Goal: Task Accomplishment & Management: Manage account settings

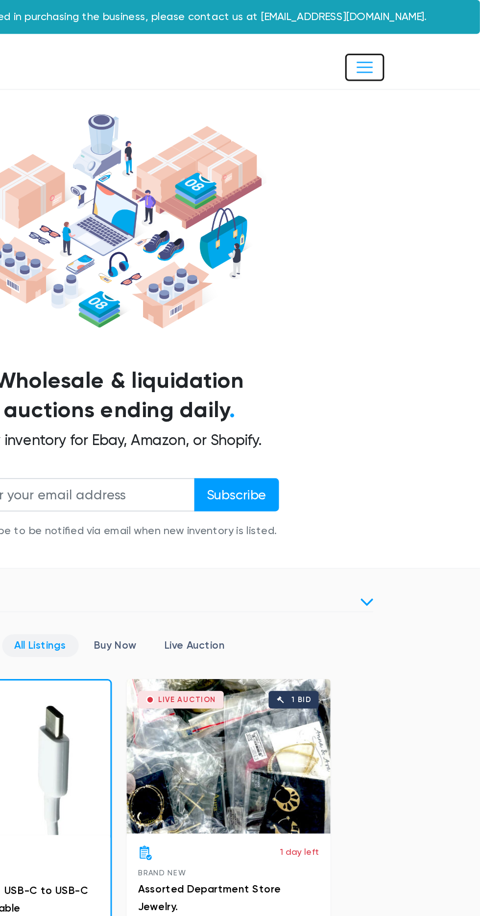
click at [405, 37] on button "Toggle navigation" at bounding box center [403, 45] width 26 height 18
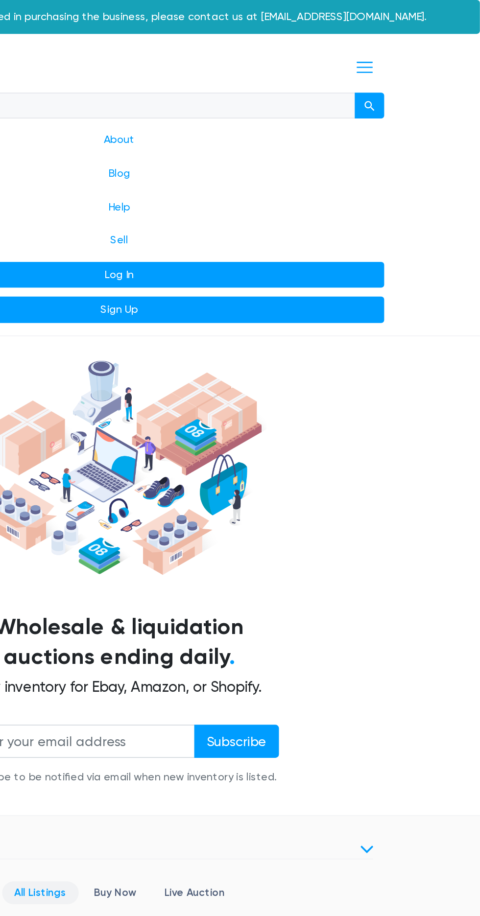
click at [268, 178] on link "Log In" at bounding box center [240, 183] width 353 height 18
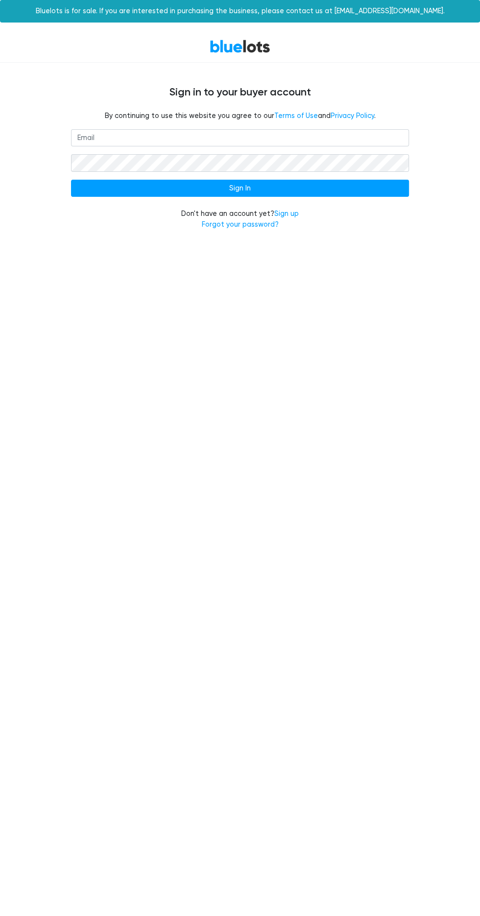
click at [131, 139] on input "email" at bounding box center [240, 138] width 338 height 18
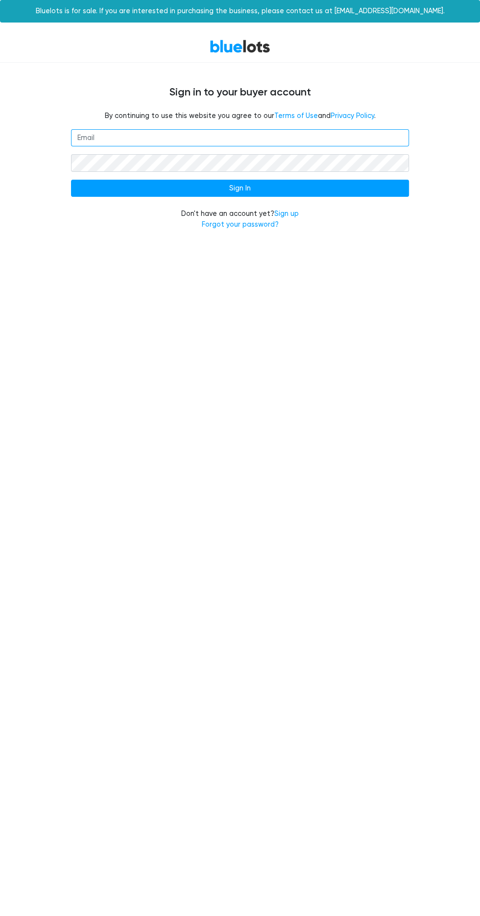
type input "[EMAIL_ADDRESS][DOMAIN_NAME]"
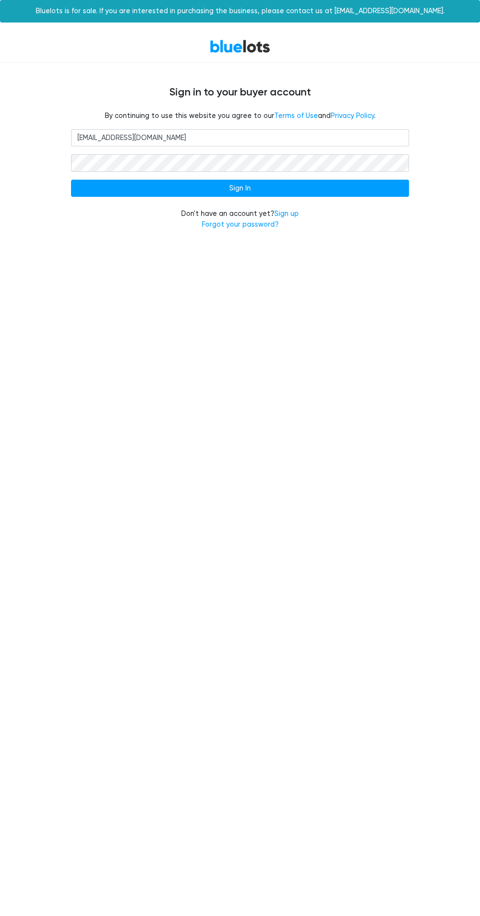
click at [71, 180] on input "Sign In" at bounding box center [240, 189] width 338 height 18
